Goal: Information Seeking & Learning: Find specific fact

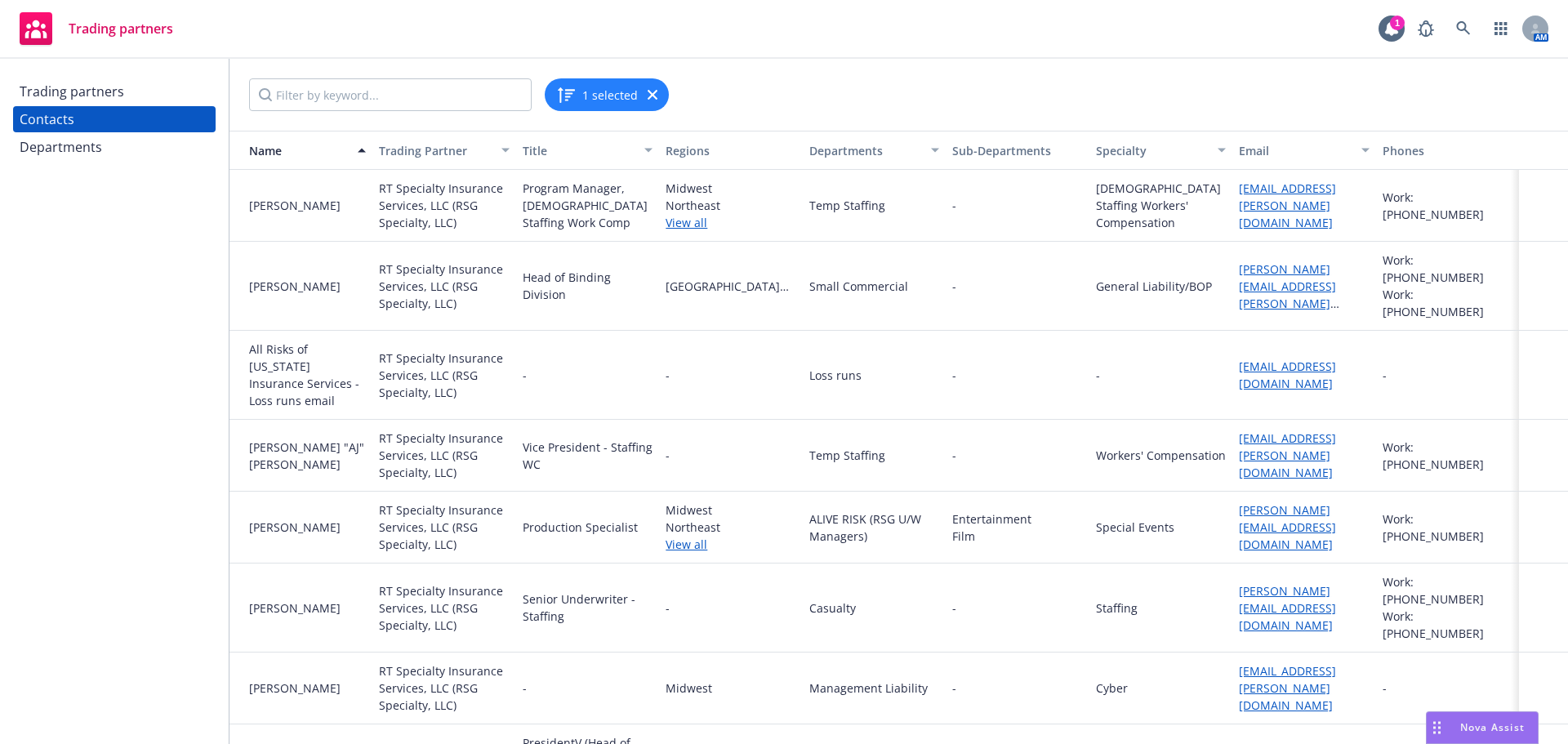
click at [77, 88] on div "Trading partners" at bounding box center [72, 92] width 105 height 26
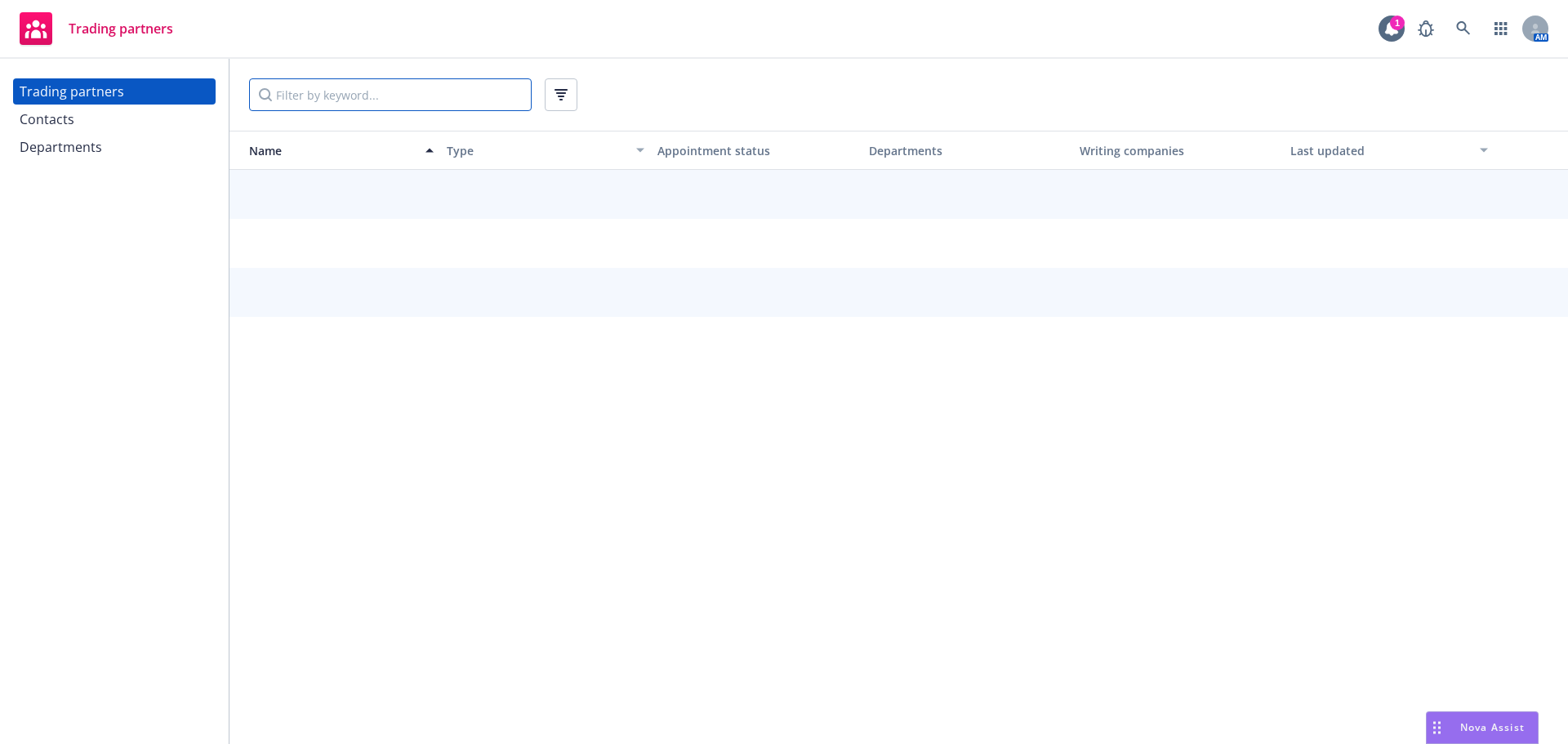
click at [368, 93] on input "Filter by keyword..." at bounding box center [391, 95] width 282 height 33
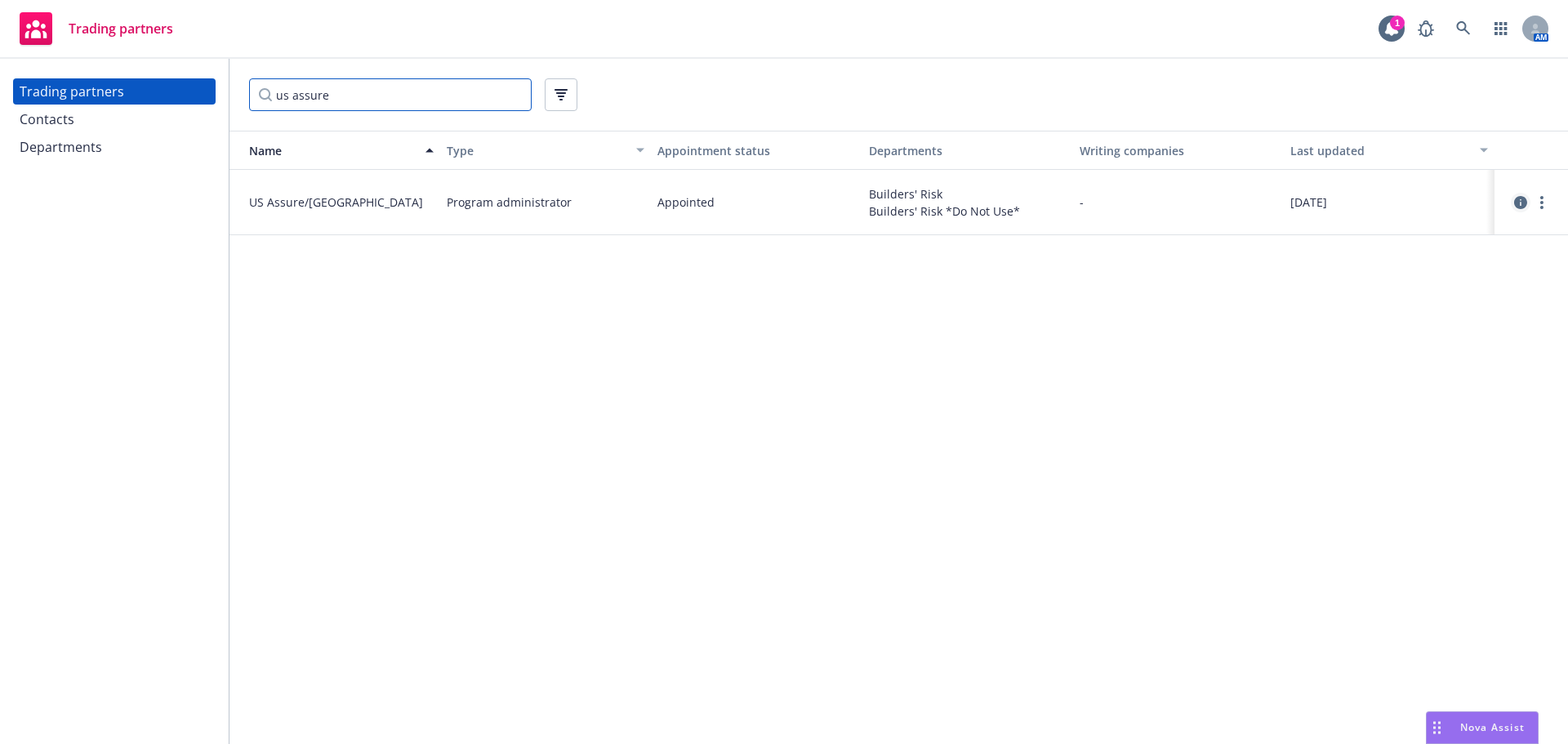
type input "us assure"
click at [1518, 202] on icon "circleInformation" at bounding box center [1521, 202] width 13 height 13
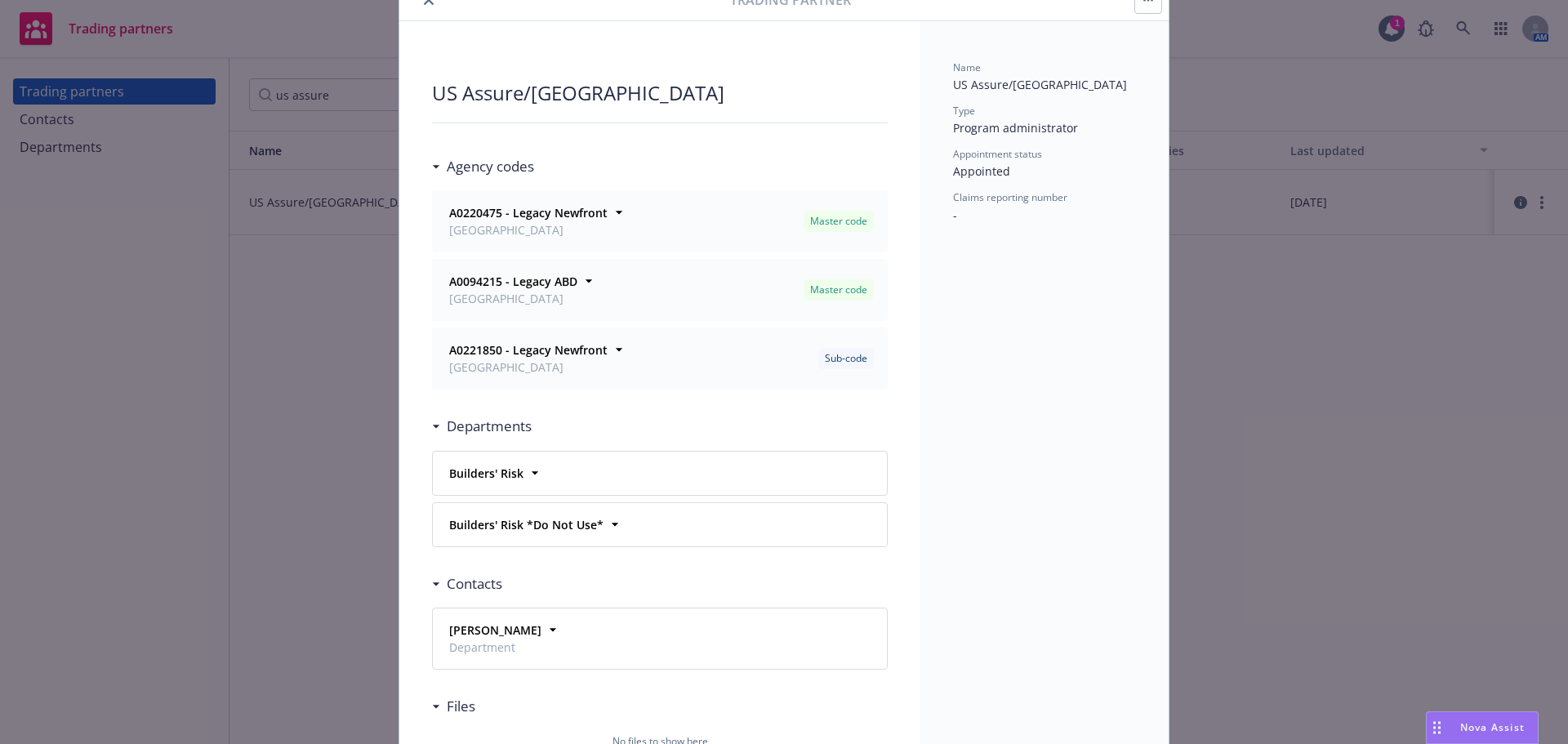
scroll to position [163, 0]
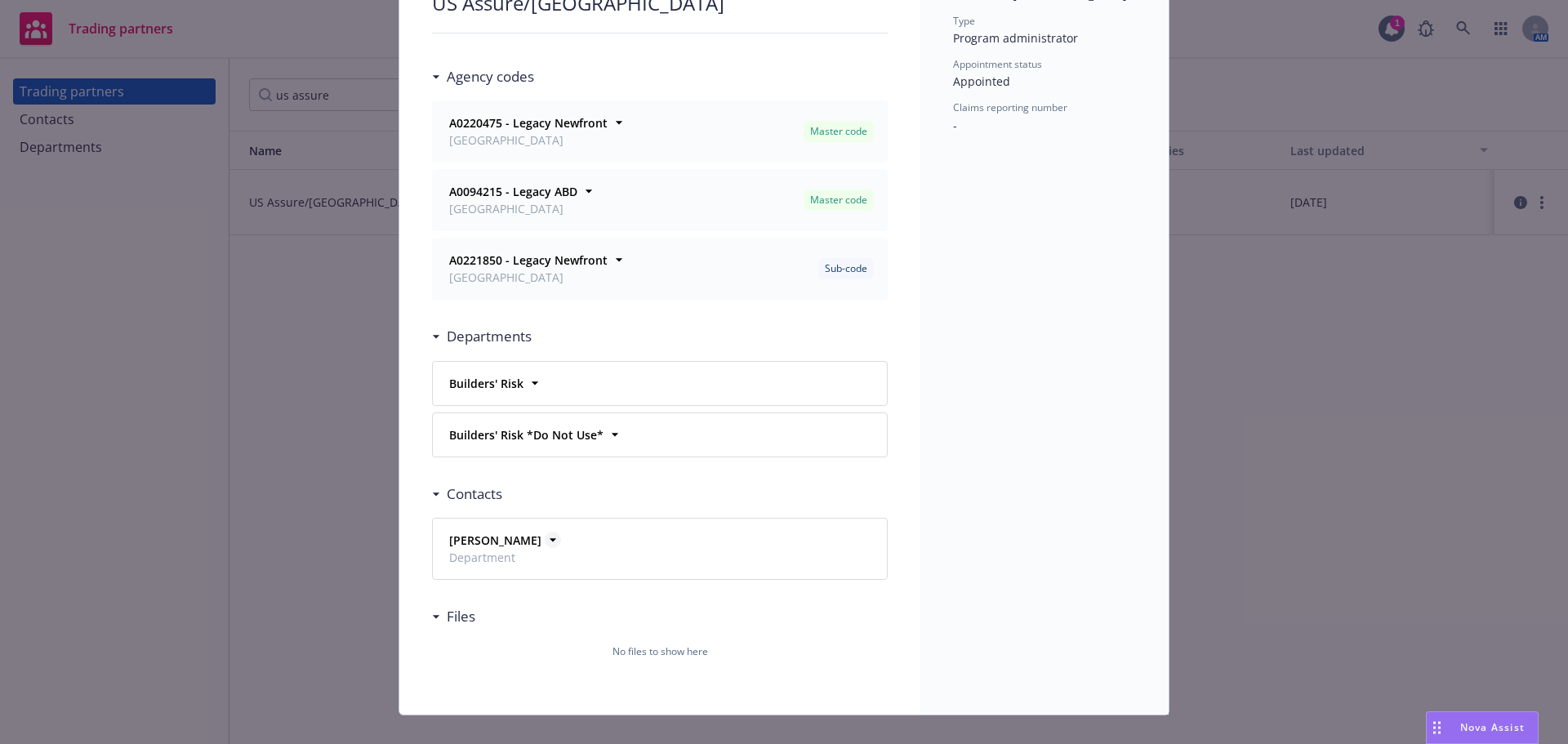
click at [545, 548] on icon at bounding box center [553, 540] width 17 height 17
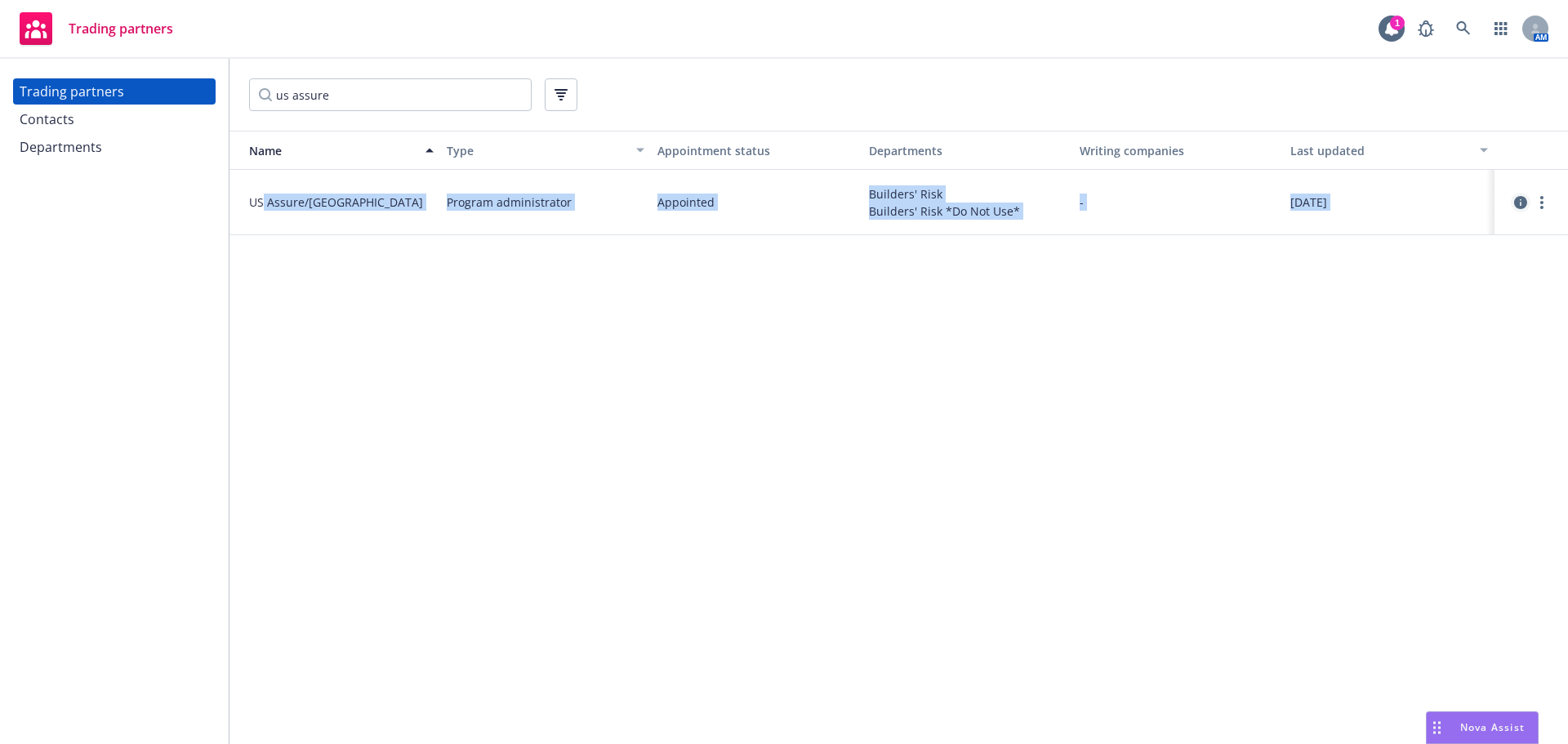
click at [1518, 206] on icon "circleInformation" at bounding box center [1521, 202] width 13 height 13
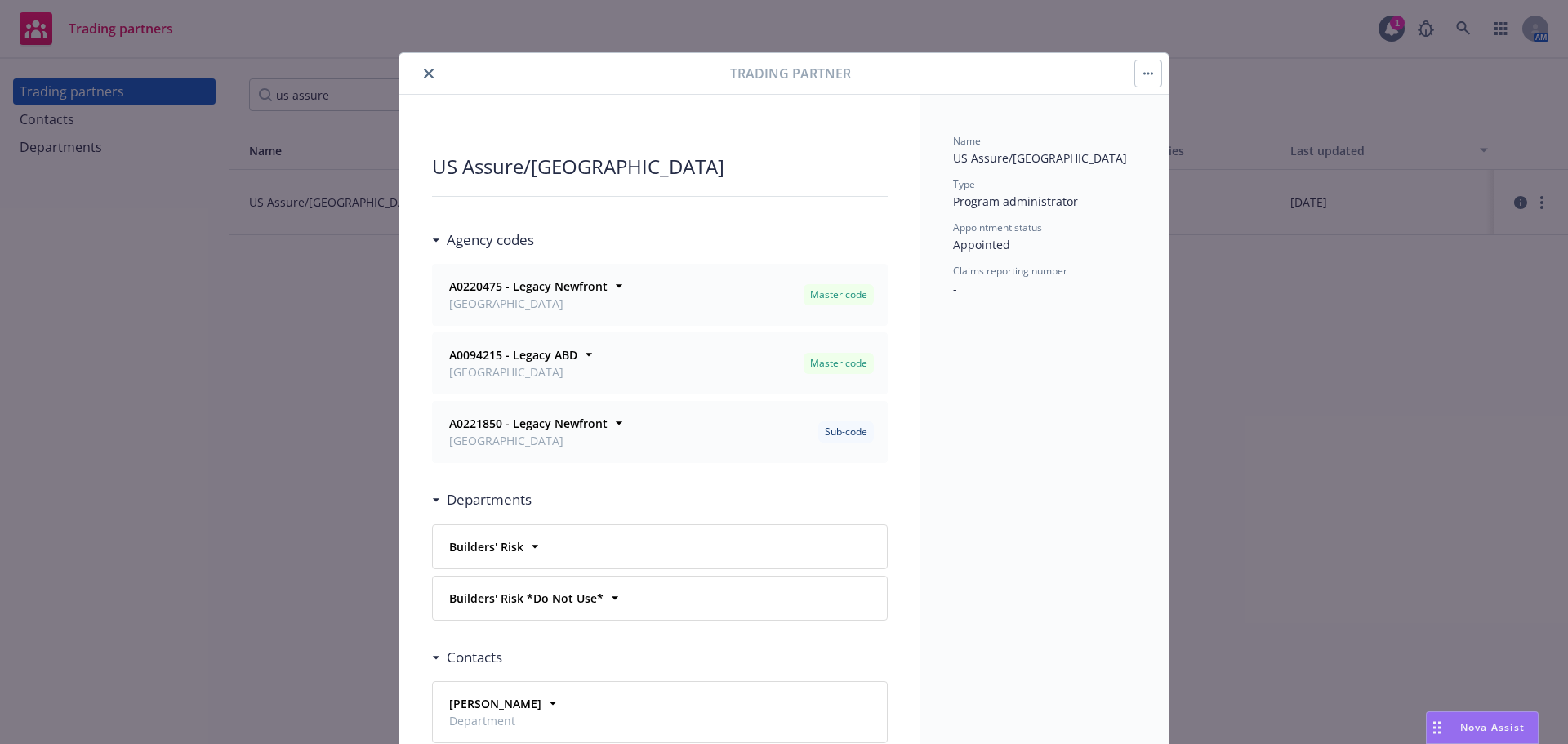
click at [420, 78] on button "close" at bounding box center [429, 73] width 20 height 20
